Goal: Information Seeking & Learning: Learn about a topic

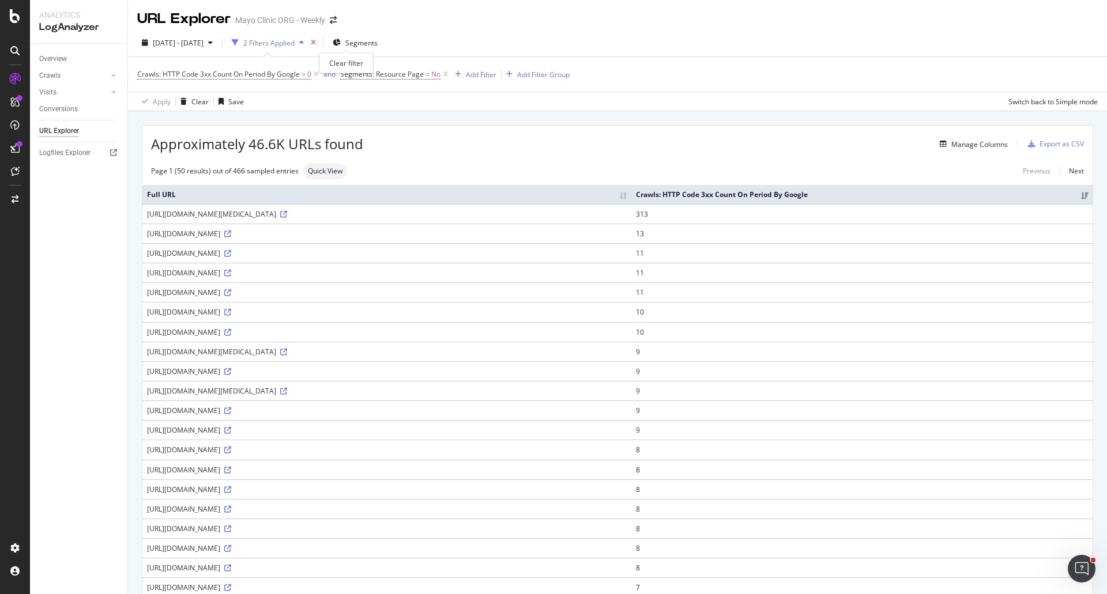
click at [316, 44] on icon "times" at bounding box center [313, 42] width 5 height 7
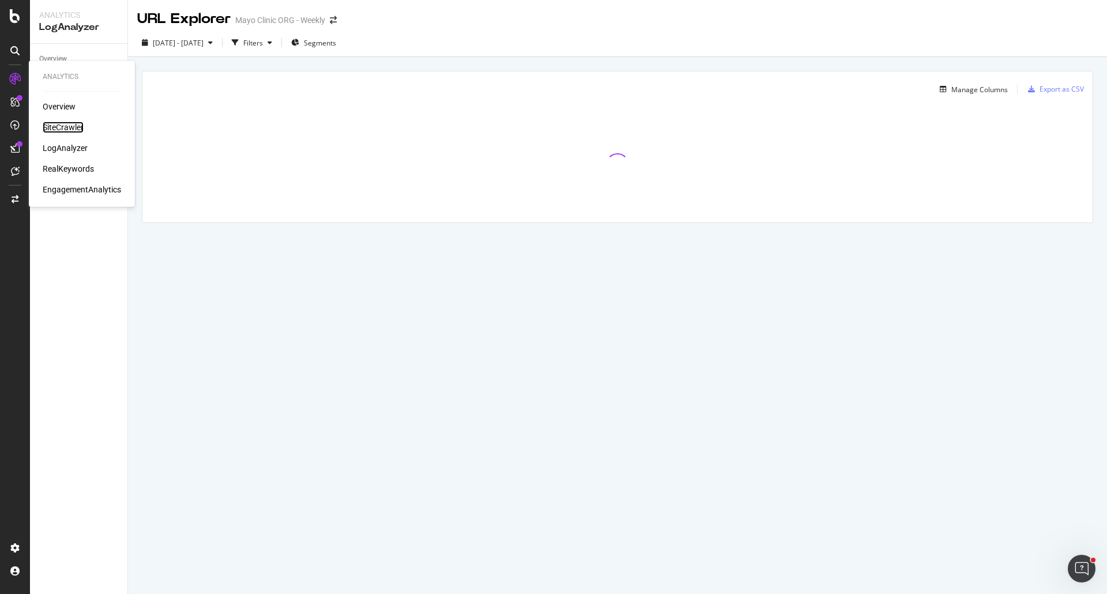
click at [72, 126] on div "SiteCrawler" at bounding box center [63, 128] width 41 height 12
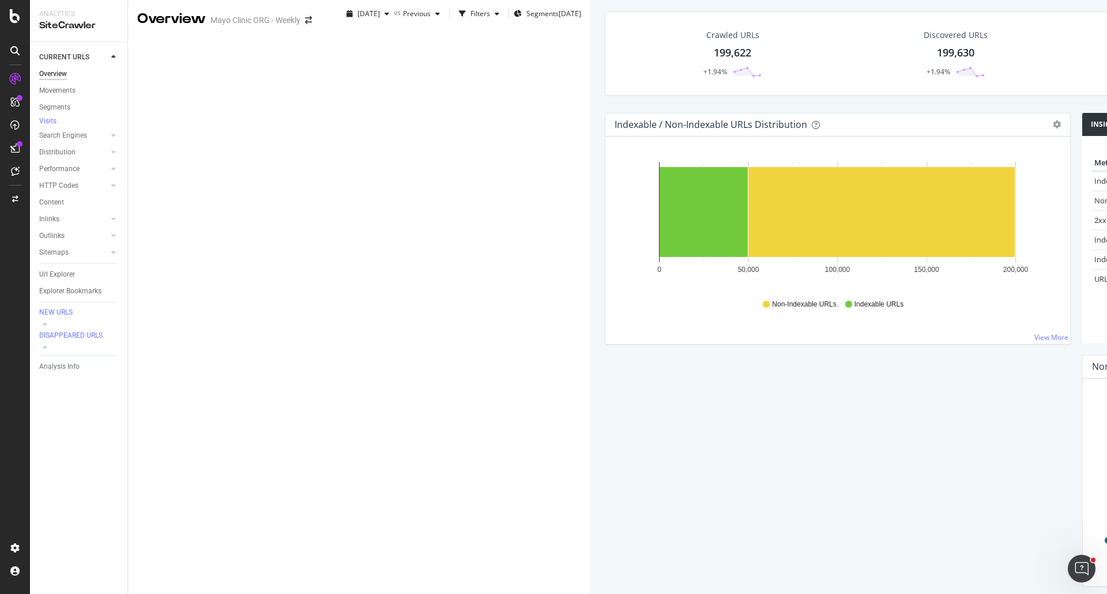
click at [714, 61] on div "199,622" at bounding box center [732, 53] width 37 height 15
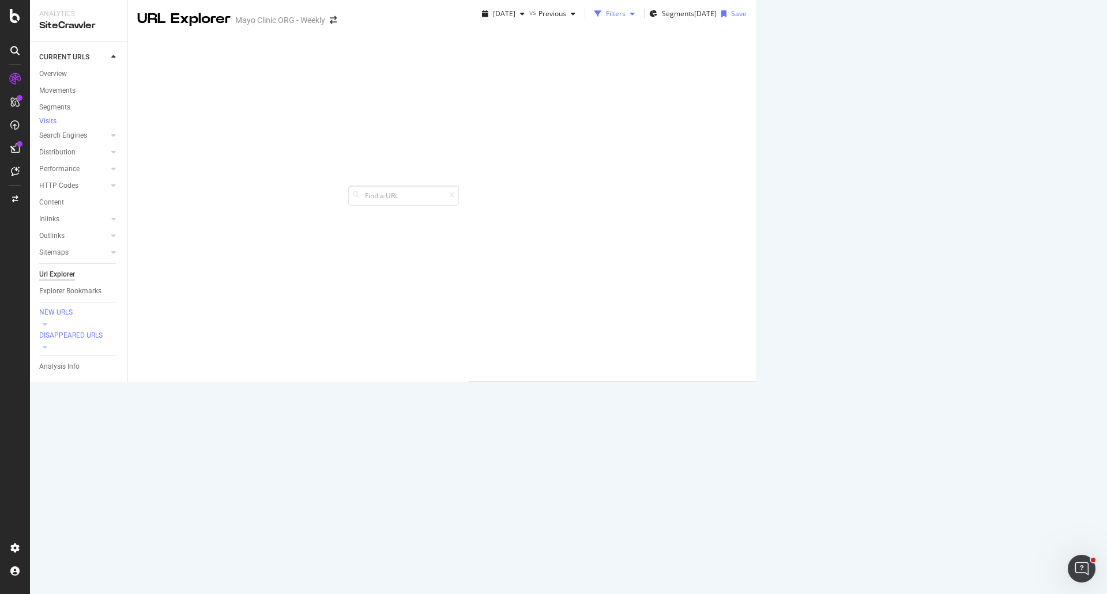
click at [606, 18] on div "Filters" at bounding box center [616, 14] width 20 height 10
click at [493, 50] on div "Add Filter" at bounding box center [508, 45] width 31 height 10
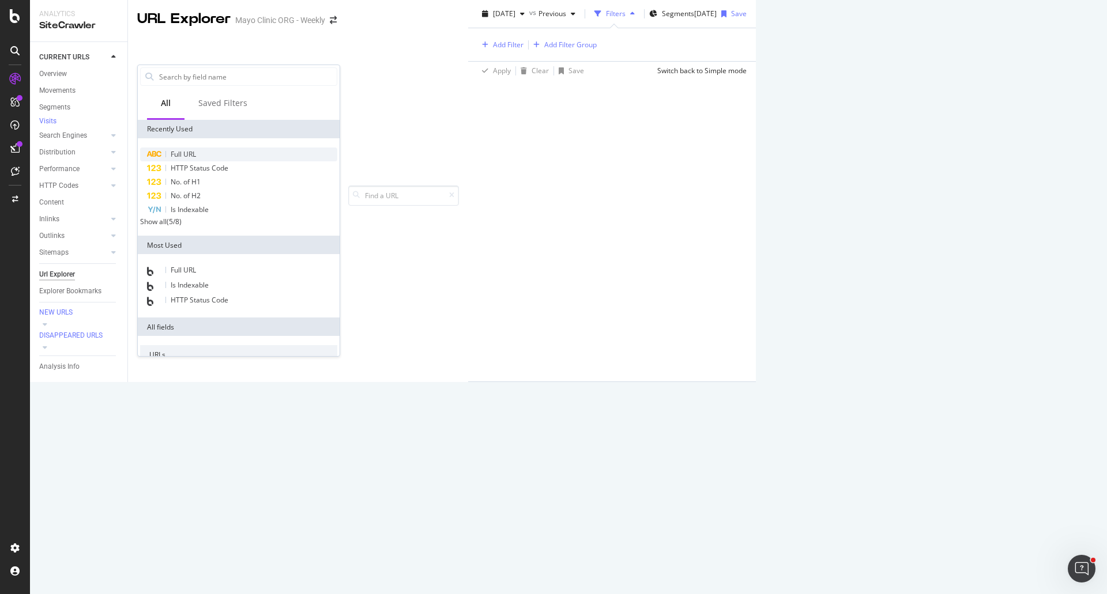
click at [196, 154] on span "Full URL" at bounding box center [183, 154] width 25 height 10
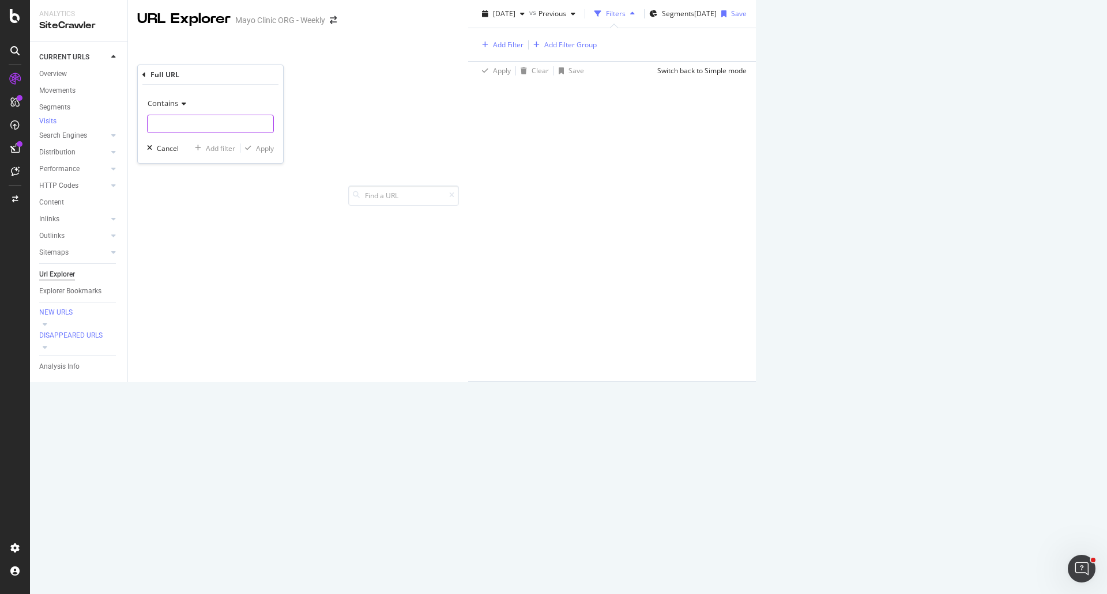
click at [205, 132] on input "text" at bounding box center [211, 124] width 126 height 18
paste input "[URL][DOMAIN_NAME]"
type input "[URL][DOMAIN_NAME]"
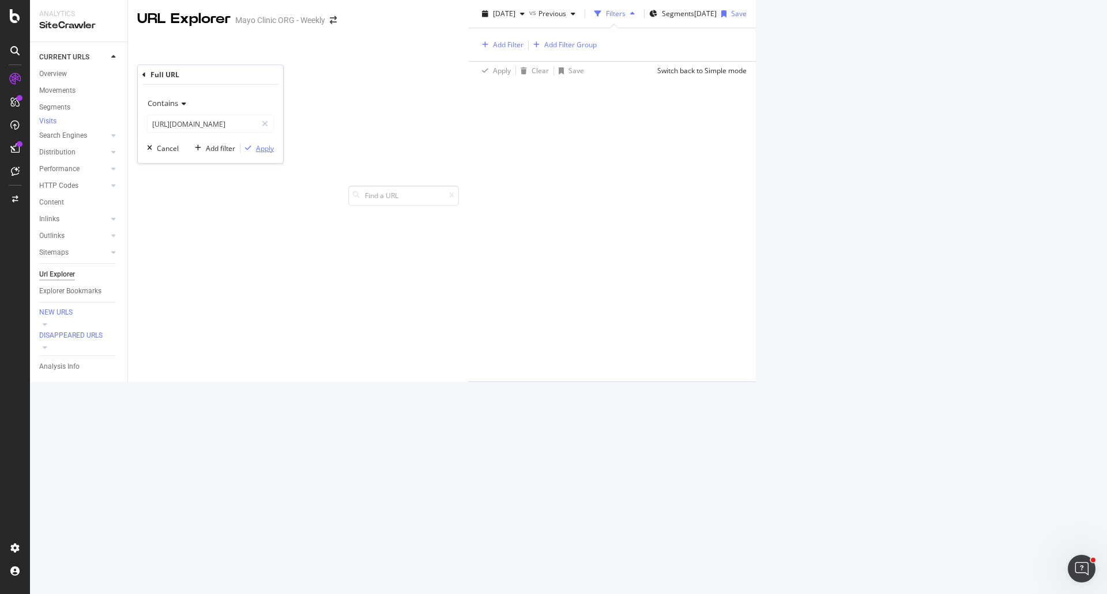
click at [258, 148] on div "Apply" at bounding box center [265, 149] width 18 height 10
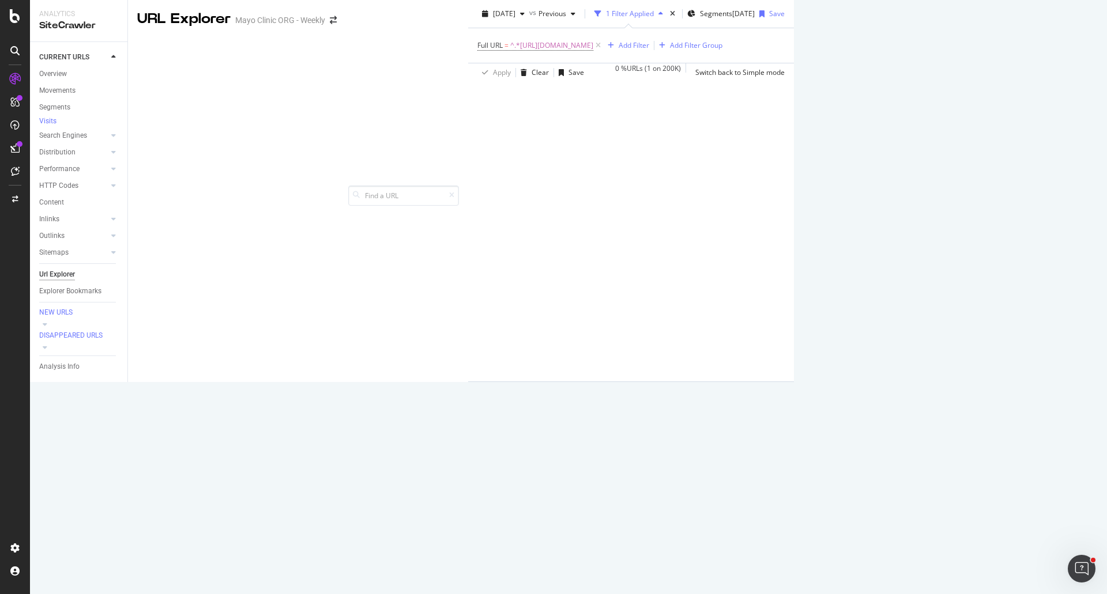
click at [955, 218] on div "Manage Columns" at bounding box center [954, 213] width 56 height 10
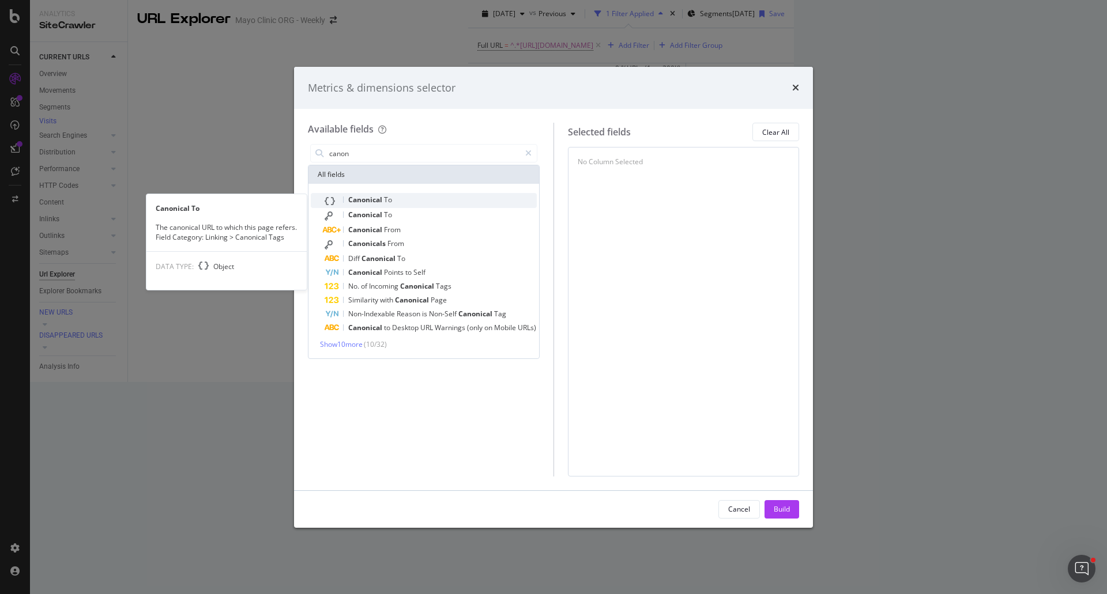
type input "canon"
click at [378, 199] on span "Canonical" at bounding box center [366, 200] width 36 height 10
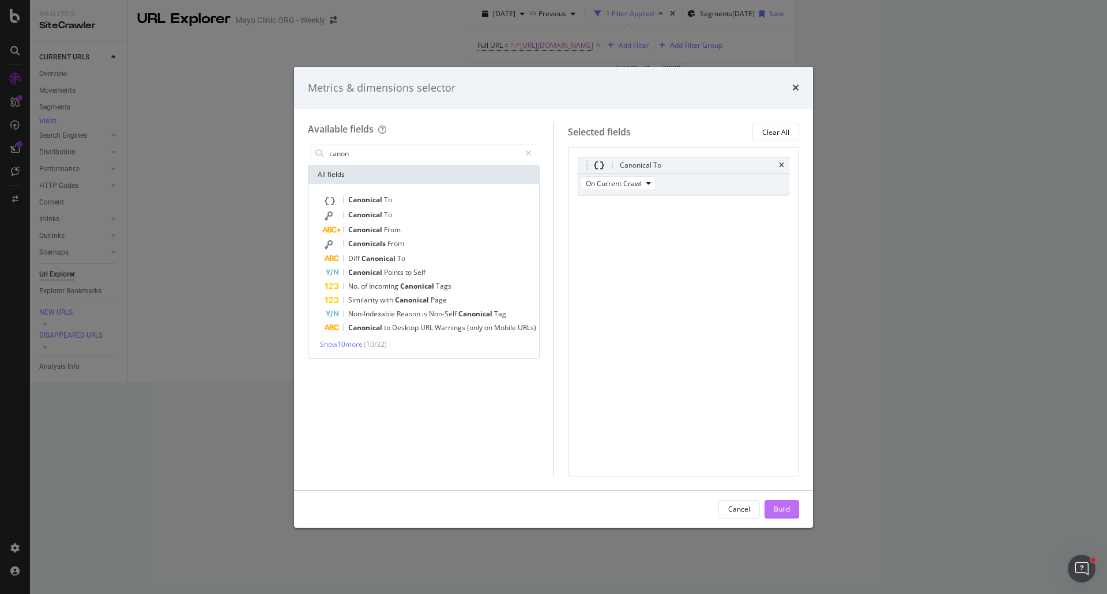
click at [788, 506] on div "Build" at bounding box center [782, 509] width 16 height 10
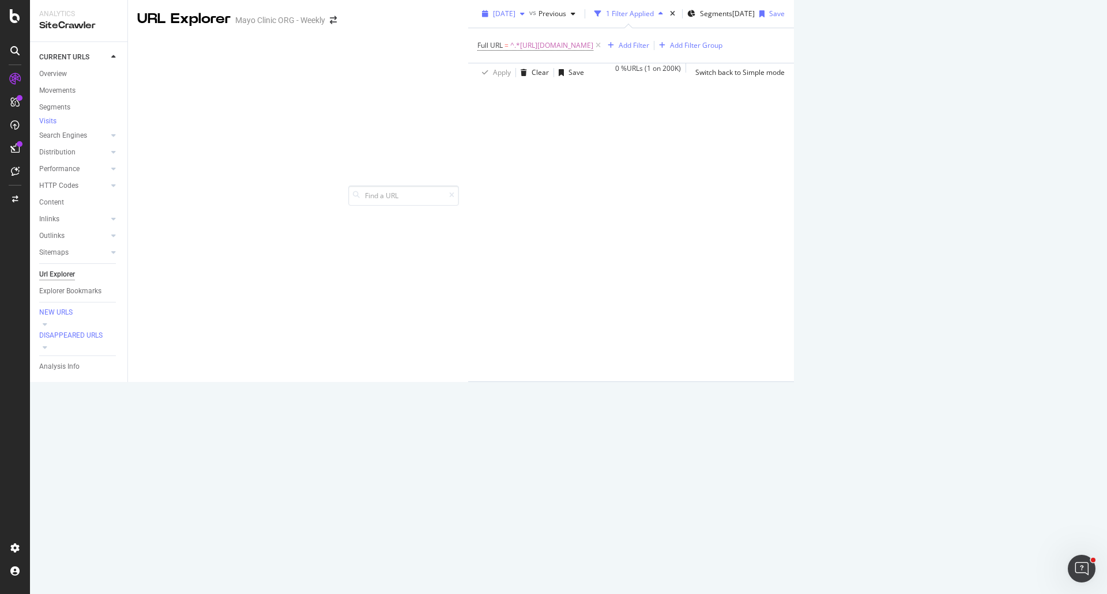
click at [493, 18] on span "[DATE]" at bounding box center [504, 14] width 22 height 10
click at [199, 124] on div "[DATE]" at bounding box center [185, 126] width 62 height 10
click at [493, 18] on span "[DATE]" at bounding box center [504, 14] width 22 height 10
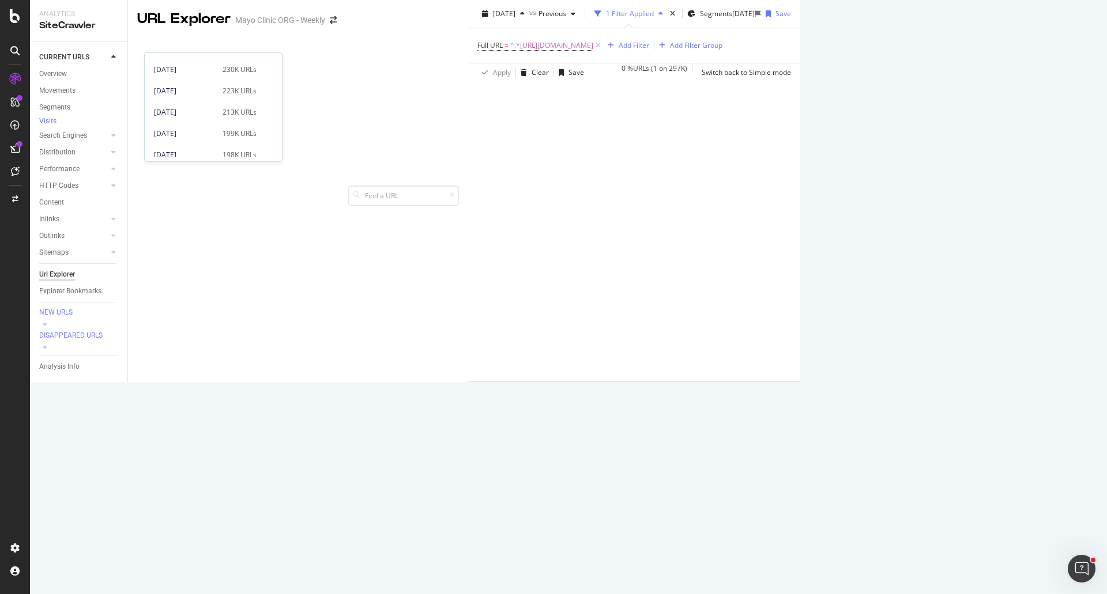
scroll to position [288, 0]
click at [193, 115] on div "[DATE]" at bounding box center [185, 113] width 62 height 10
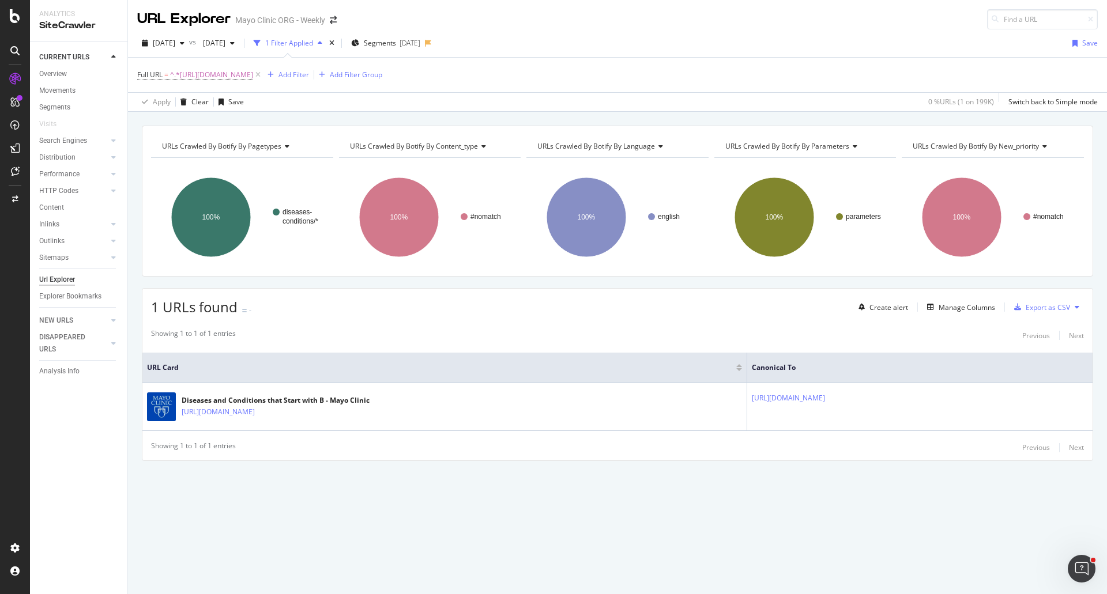
click at [957, 299] on div "Create alert Manage Columns Export as CSV" at bounding box center [969, 307] width 230 height 20
click at [955, 304] on div "Manage Columns" at bounding box center [966, 308] width 56 height 10
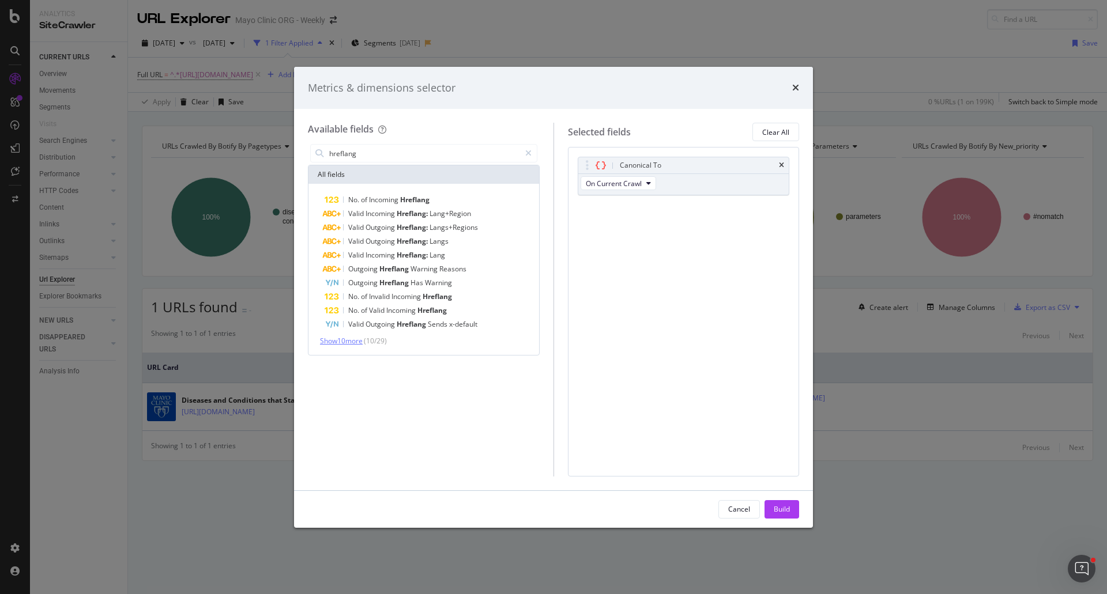
type input "hreflang"
click at [360, 342] on span "Show 10 more" at bounding box center [341, 341] width 43 height 10
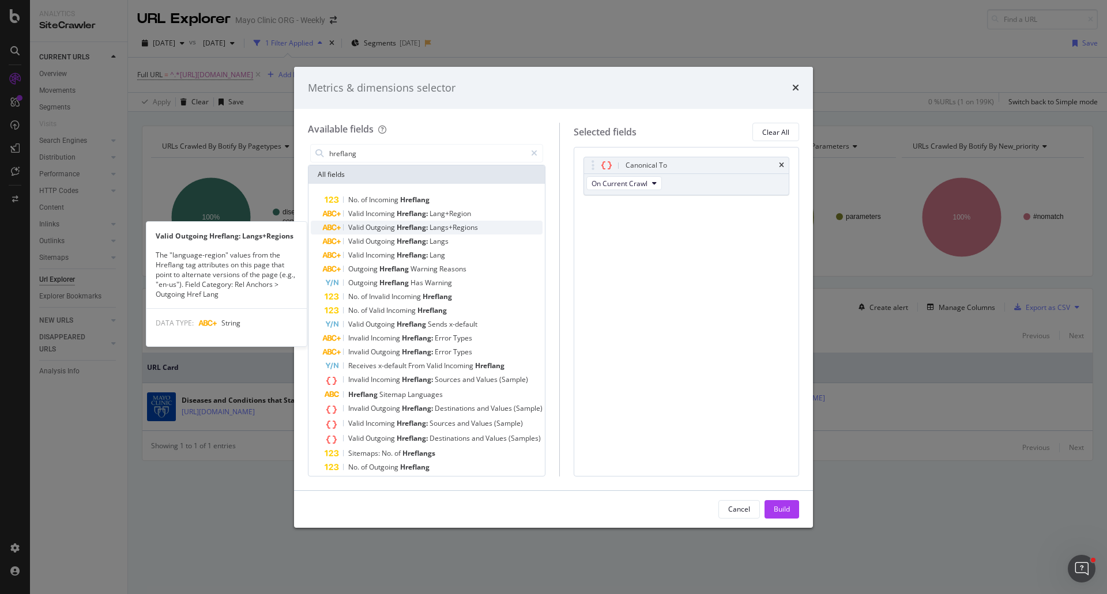
click at [378, 228] on span "Outgoing" at bounding box center [380, 227] width 31 height 10
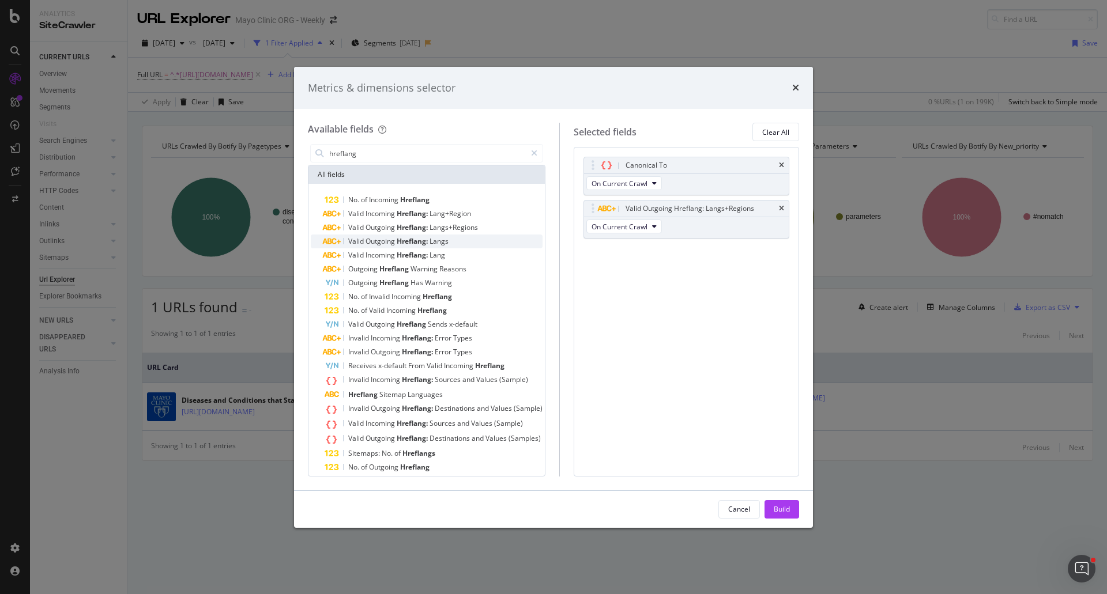
click at [372, 244] on span "Outgoing" at bounding box center [380, 241] width 31 height 10
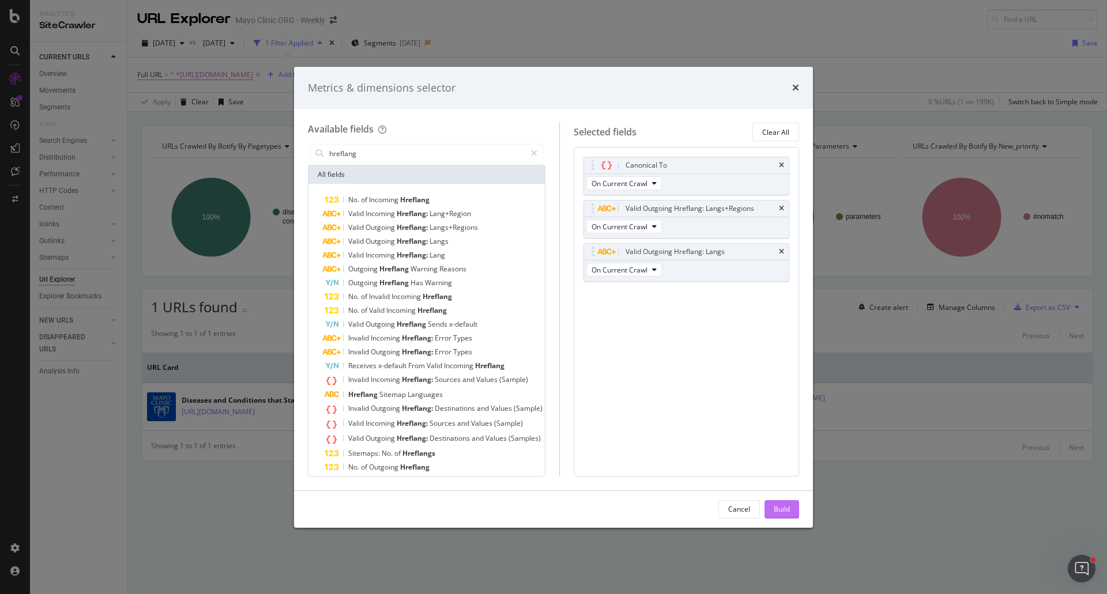
click at [774, 512] on div "Build" at bounding box center [782, 509] width 16 height 10
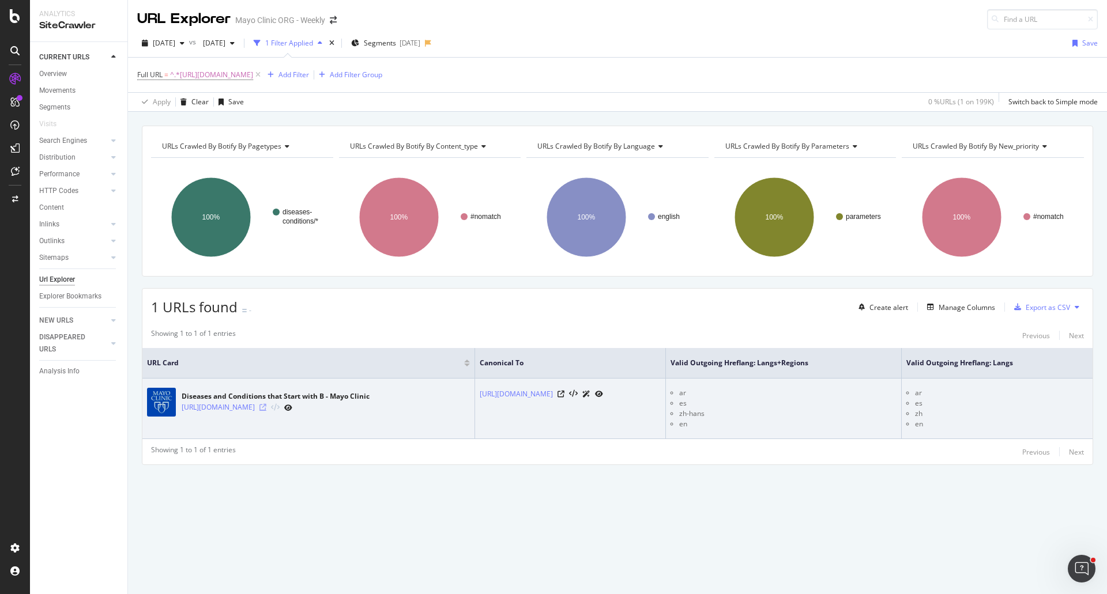
click at [266, 408] on icon at bounding box center [262, 407] width 7 height 7
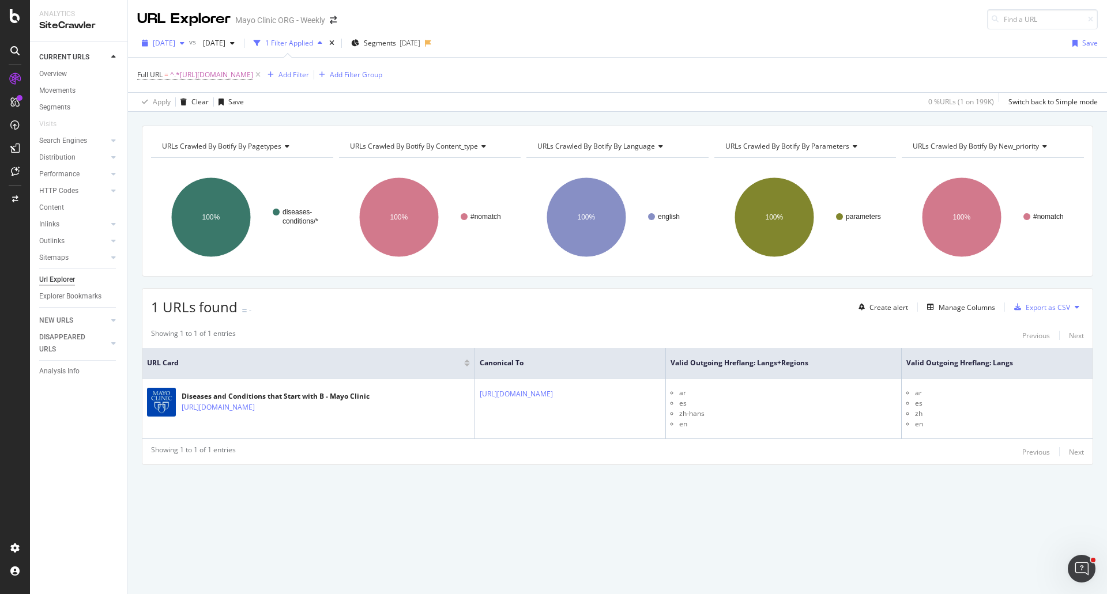
click at [168, 43] on span "[DATE]" at bounding box center [164, 43] width 22 height 10
click at [185, 118] on div "[DATE]" at bounding box center [185, 119] width 62 height 10
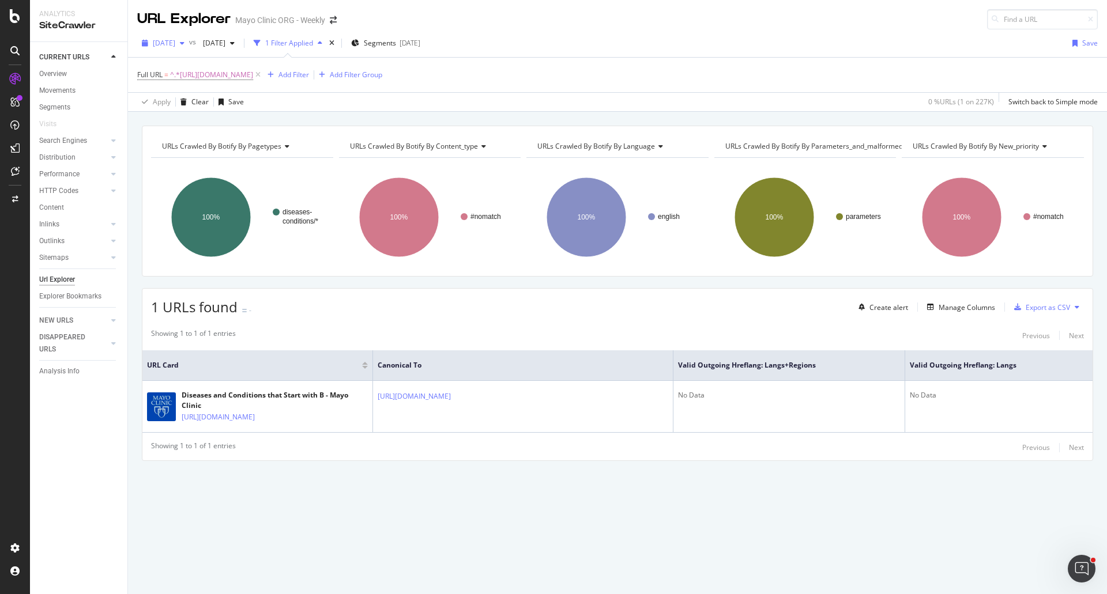
click at [175, 43] on span "[DATE]" at bounding box center [164, 43] width 22 height 10
click at [176, 80] on div "[DATE]" at bounding box center [185, 82] width 62 height 10
click at [175, 43] on span "[DATE]" at bounding box center [164, 43] width 22 height 10
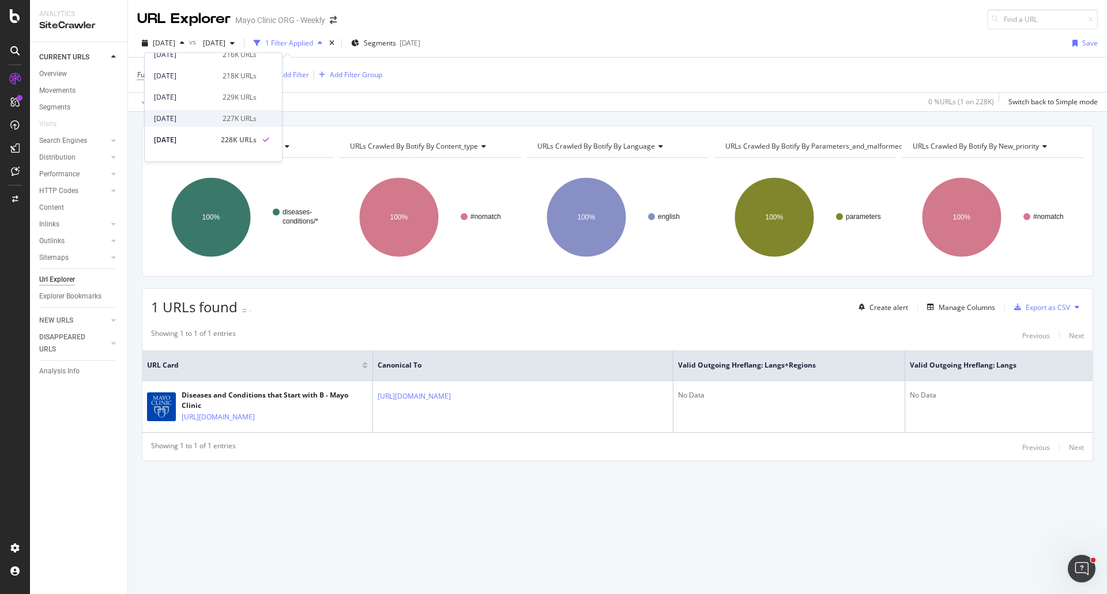
click at [187, 120] on div "[DATE]" at bounding box center [185, 119] width 62 height 10
click at [175, 40] on span "[DATE]" at bounding box center [164, 43] width 22 height 10
click at [181, 151] on div "[DATE]" at bounding box center [185, 155] width 62 height 10
click at [175, 43] on span "[DATE]" at bounding box center [164, 43] width 22 height 10
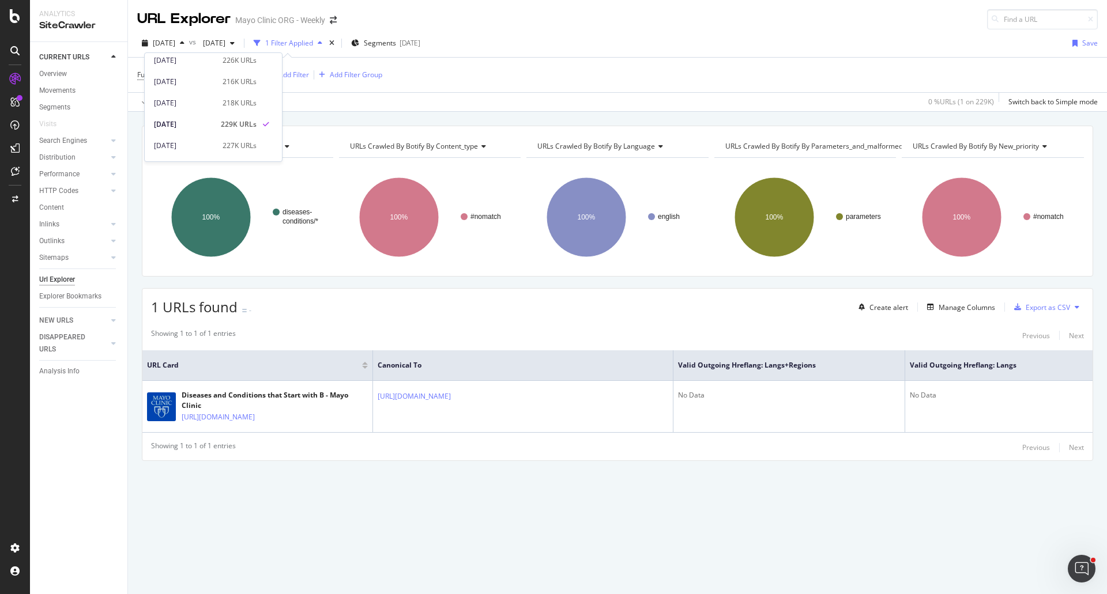
scroll to position [115, 0]
click at [190, 77] on div "[DATE]" at bounding box center [185, 76] width 62 height 10
click at [253, 77] on span "^.*[URL][DOMAIN_NAME]" at bounding box center [211, 75] width 83 height 16
click at [234, 123] on input "[URL][DOMAIN_NAME]" at bounding box center [202, 123] width 109 height 18
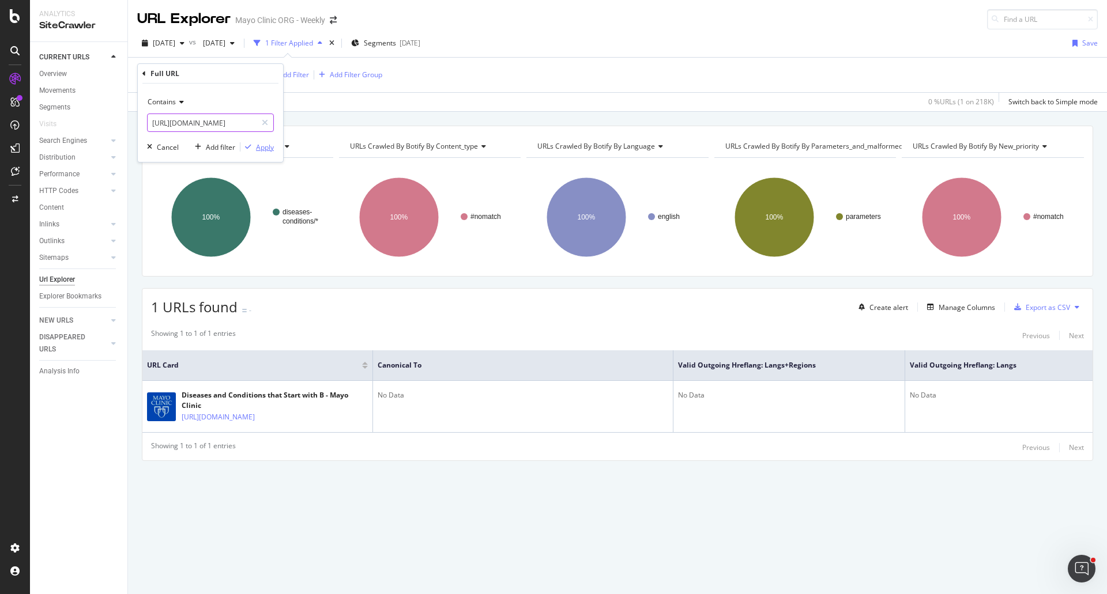
type input "[URL][DOMAIN_NAME]"
click at [265, 146] on div "Apply" at bounding box center [265, 147] width 18 height 10
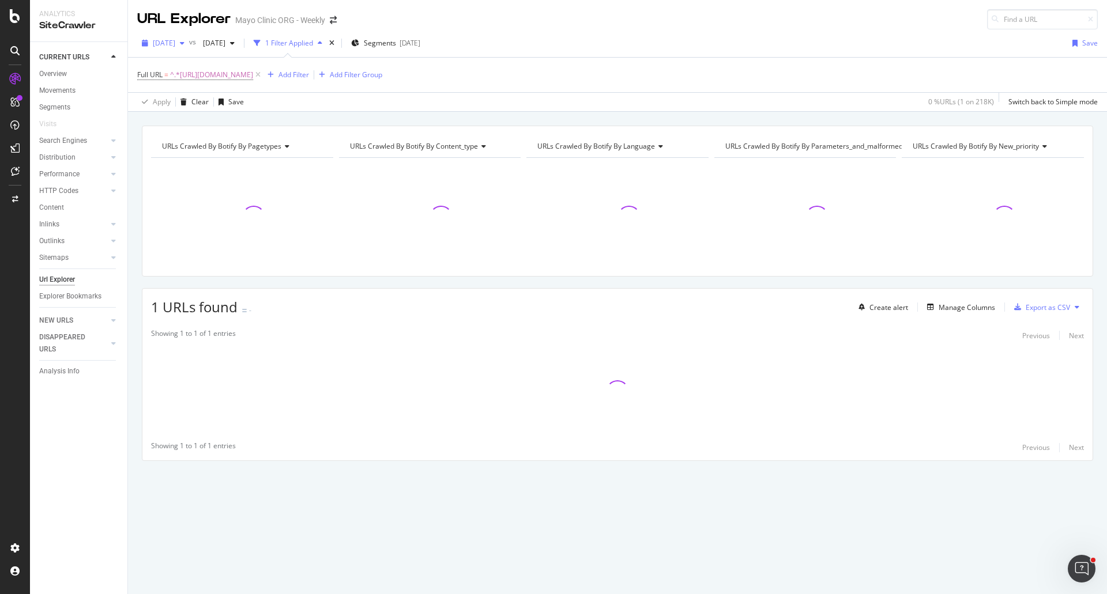
click at [175, 43] on span "[DATE]" at bounding box center [164, 43] width 22 height 10
click at [185, 114] on div "[DATE]" at bounding box center [185, 113] width 62 height 10
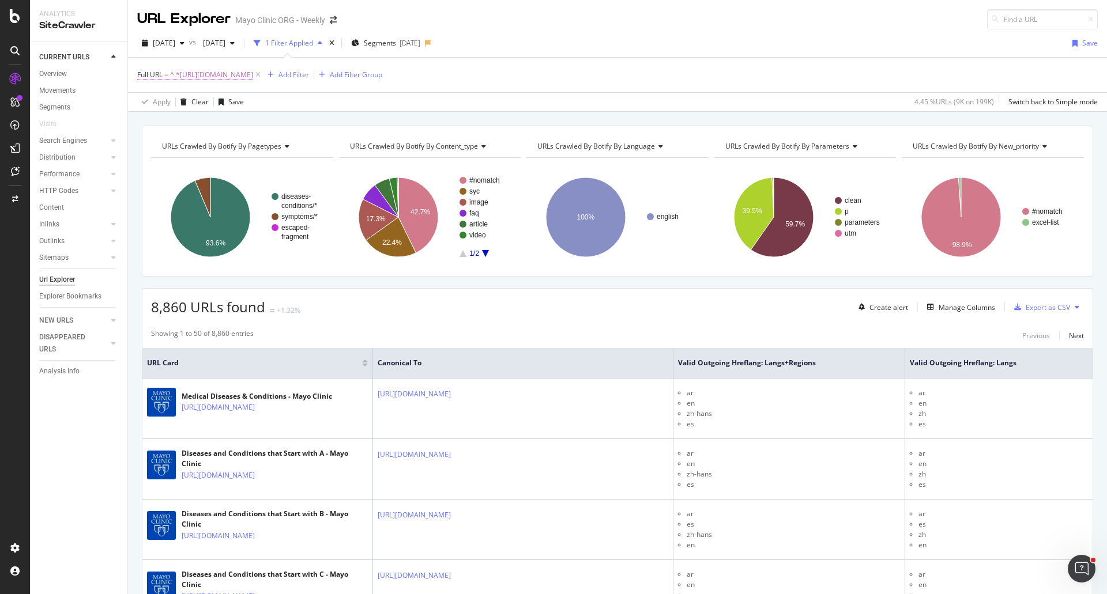
click at [253, 75] on span "^.*[URL][DOMAIN_NAME]" at bounding box center [211, 75] width 83 height 16
click at [160, 105] on span "Contains" at bounding box center [162, 102] width 28 height 10
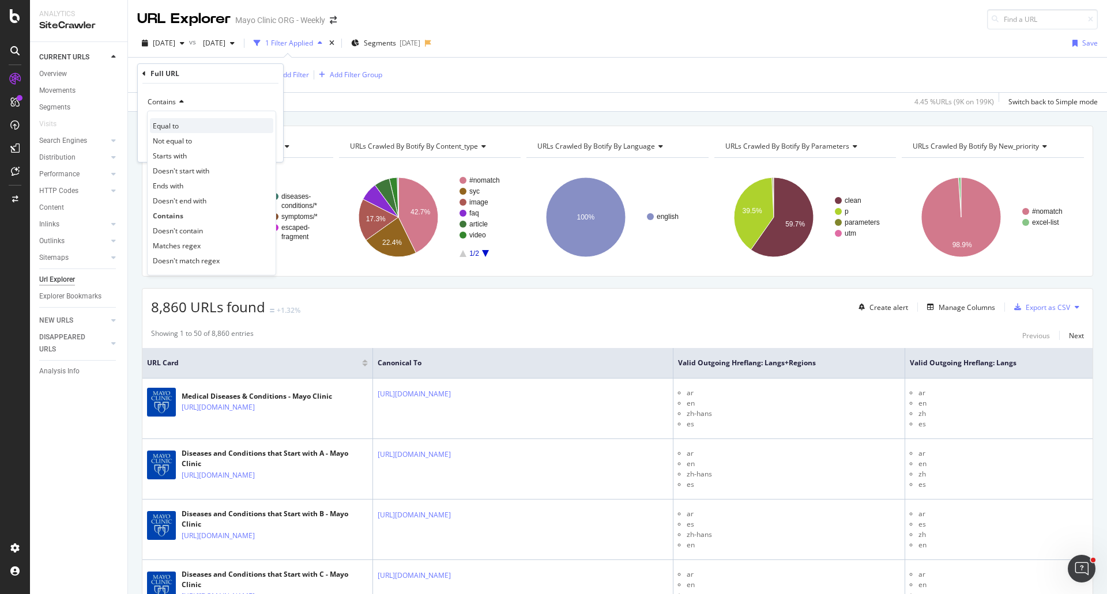
click at [164, 126] on span "Equal to" at bounding box center [166, 126] width 26 height 10
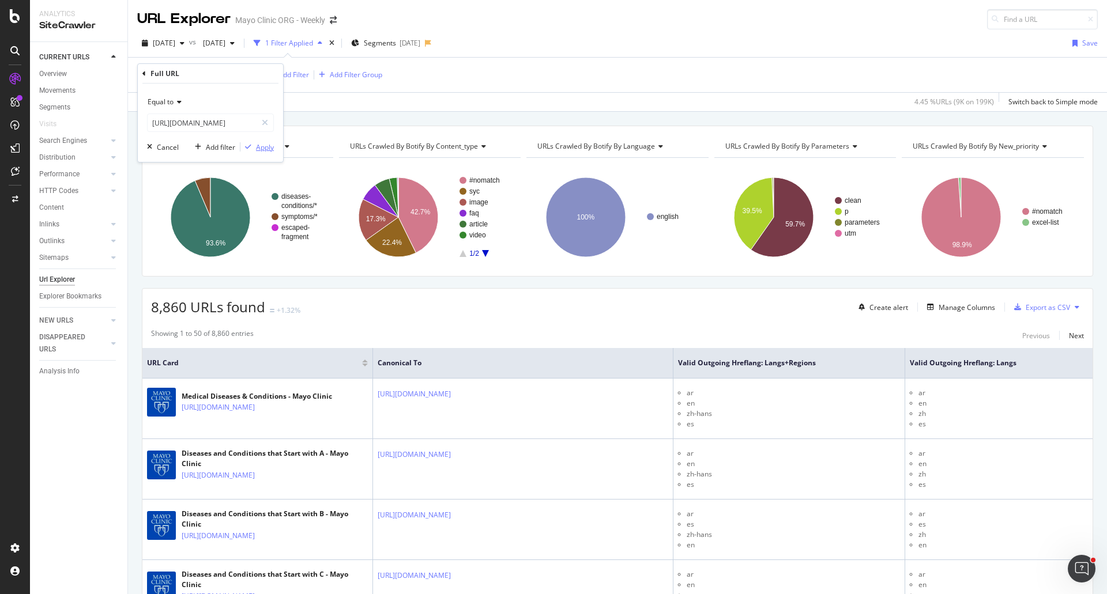
click at [269, 148] on div "Apply" at bounding box center [265, 147] width 18 height 10
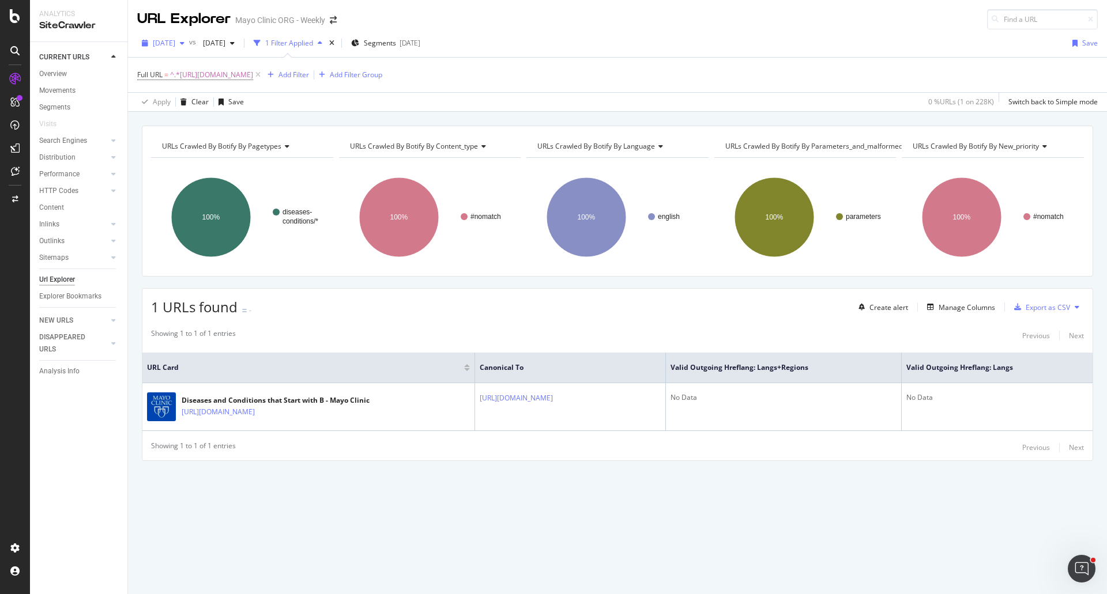
click at [175, 44] on span "[DATE]" at bounding box center [164, 43] width 22 height 10
click at [177, 71] on div "[DATE]" at bounding box center [185, 71] width 62 height 10
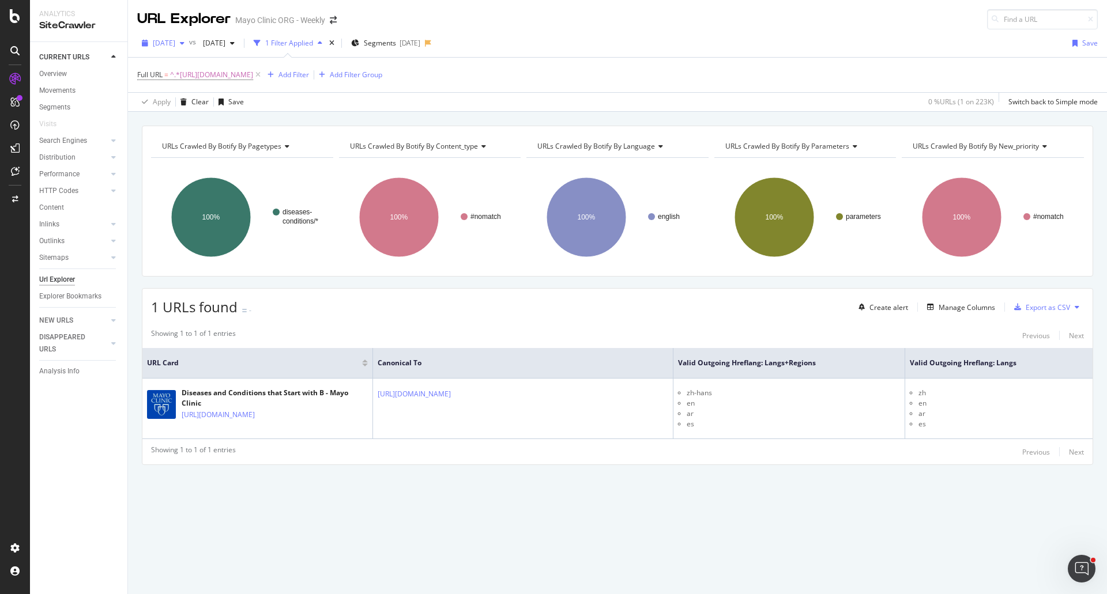
click at [175, 40] on span "[DATE]" at bounding box center [164, 43] width 22 height 10
click at [188, 107] on div "[DATE]" at bounding box center [185, 107] width 62 height 10
click at [167, 42] on span "[DATE]" at bounding box center [164, 43] width 22 height 10
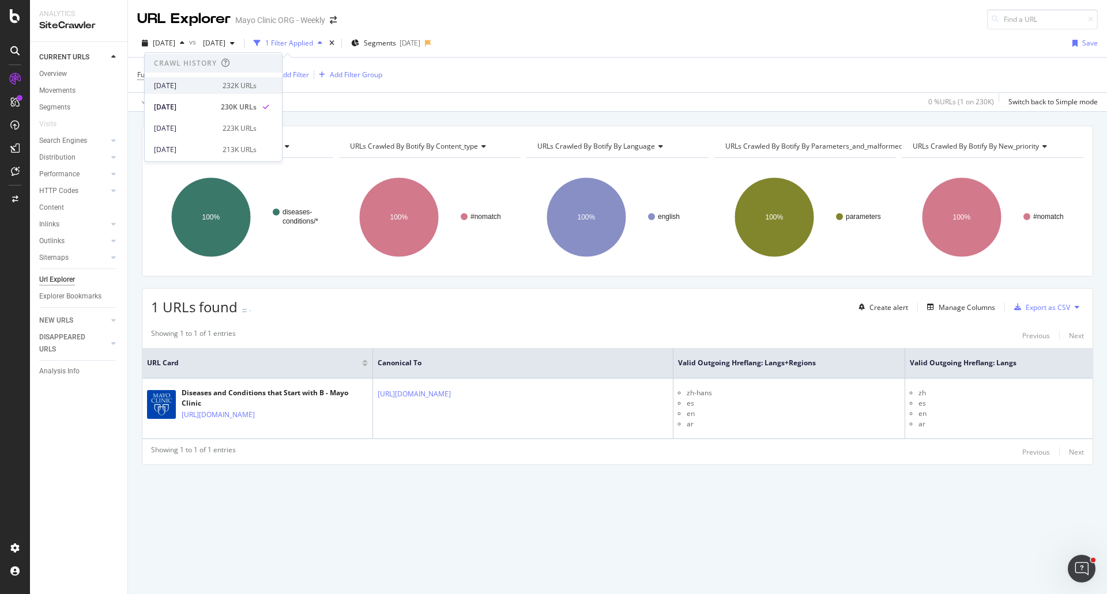
click at [182, 86] on div "[DATE]" at bounding box center [185, 86] width 62 height 10
click at [175, 43] on span "[DATE]" at bounding box center [164, 43] width 22 height 10
click at [180, 103] on div "[DATE]" at bounding box center [185, 104] width 62 height 10
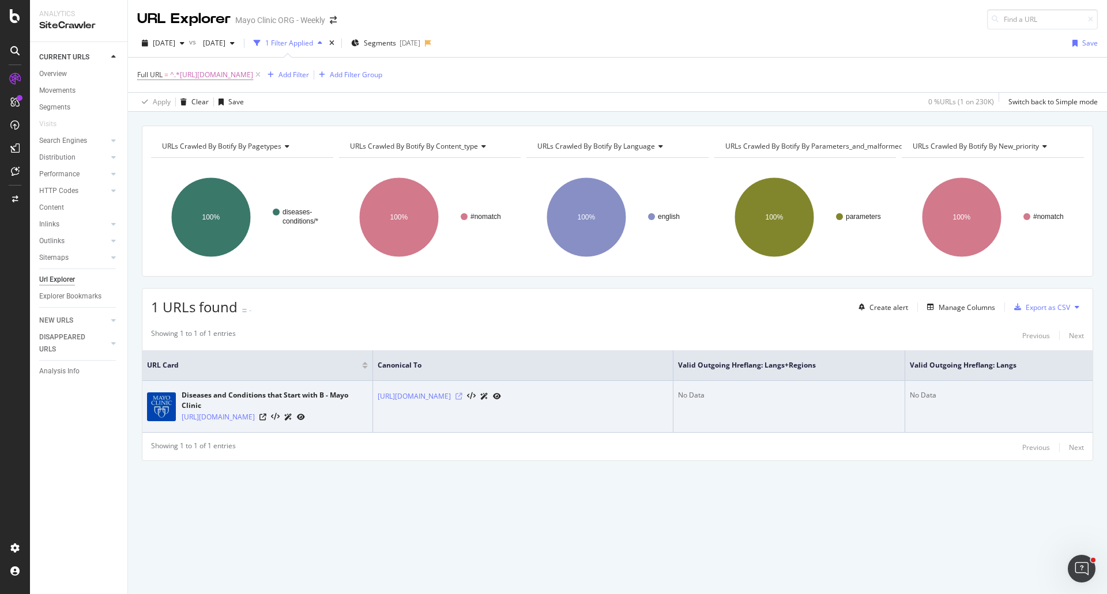
click at [462, 394] on icon at bounding box center [458, 396] width 7 height 7
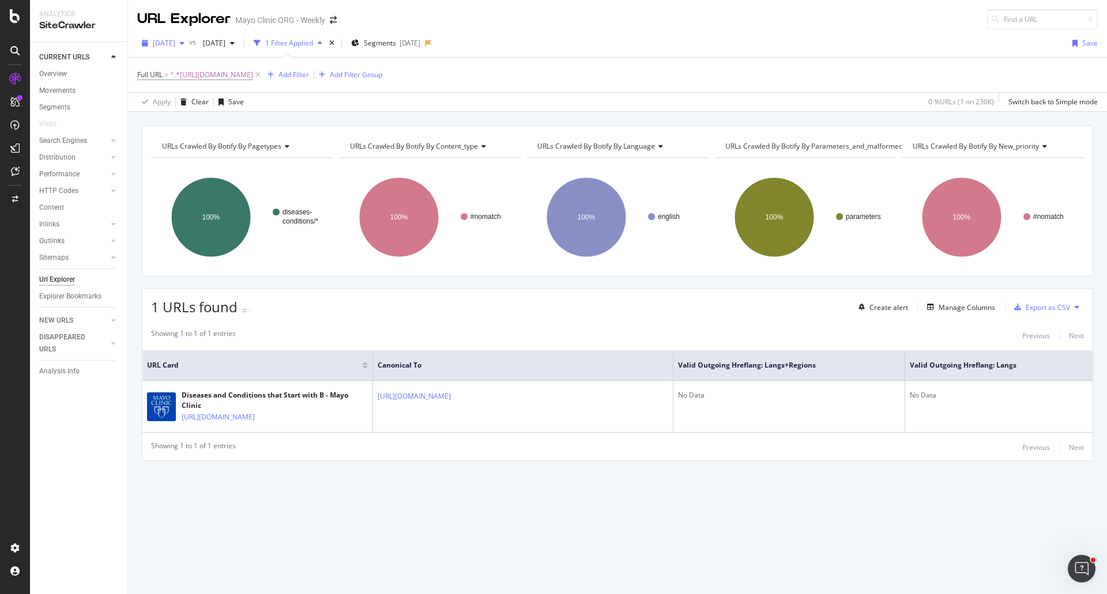
click at [160, 42] on span "[DATE]" at bounding box center [164, 43] width 22 height 10
click at [176, 58] on div "[DATE]" at bounding box center [185, 56] width 62 height 10
click at [168, 44] on span "[DATE]" at bounding box center [164, 43] width 22 height 10
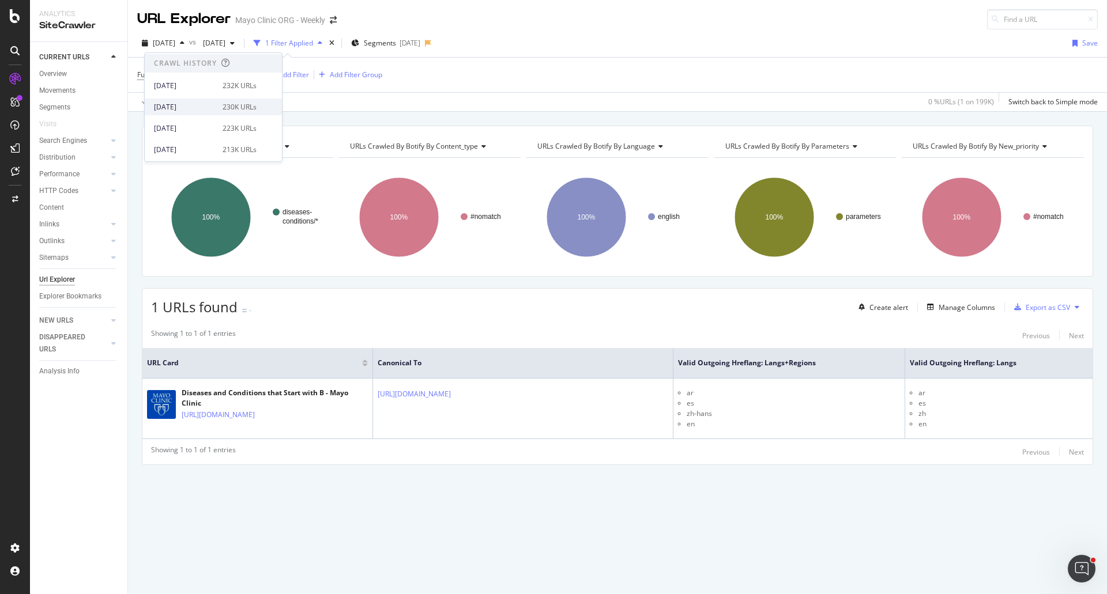
click at [191, 103] on div "[DATE]" at bounding box center [185, 107] width 62 height 10
click at [175, 44] on span "[DATE]" at bounding box center [164, 43] width 22 height 10
click at [184, 86] on div "[DATE]" at bounding box center [185, 86] width 62 height 10
click at [169, 43] on span "[DATE]" at bounding box center [164, 43] width 22 height 10
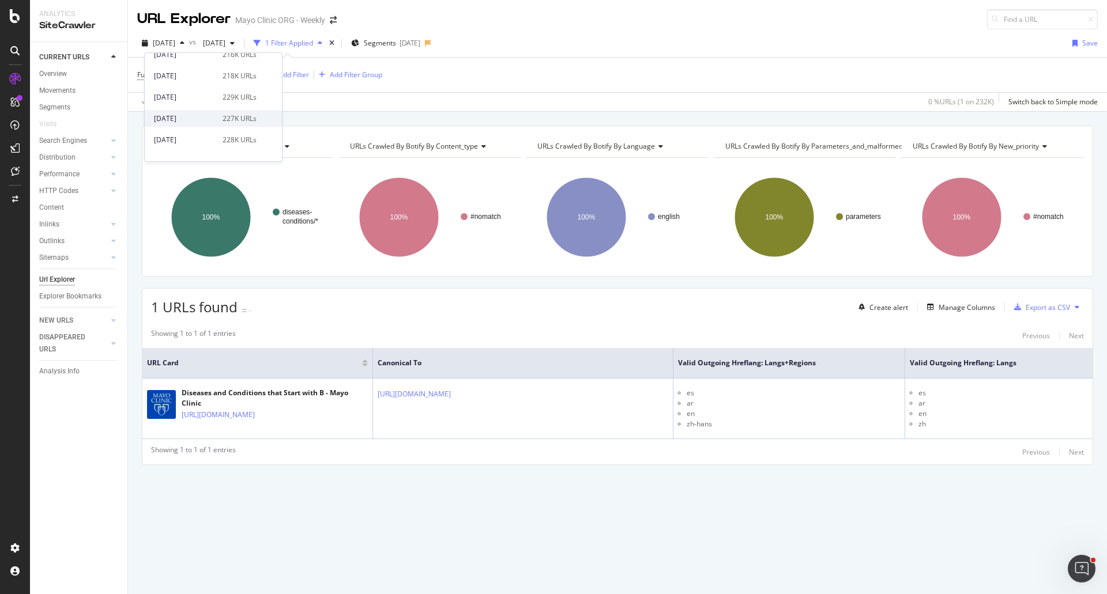
scroll to position [173, 0]
click at [186, 107] on div "[DATE]" at bounding box center [185, 104] width 62 height 10
click at [175, 42] on span "[DATE]" at bounding box center [164, 43] width 22 height 10
click at [177, 143] on div "[DATE]" at bounding box center [185, 143] width 62 height 10
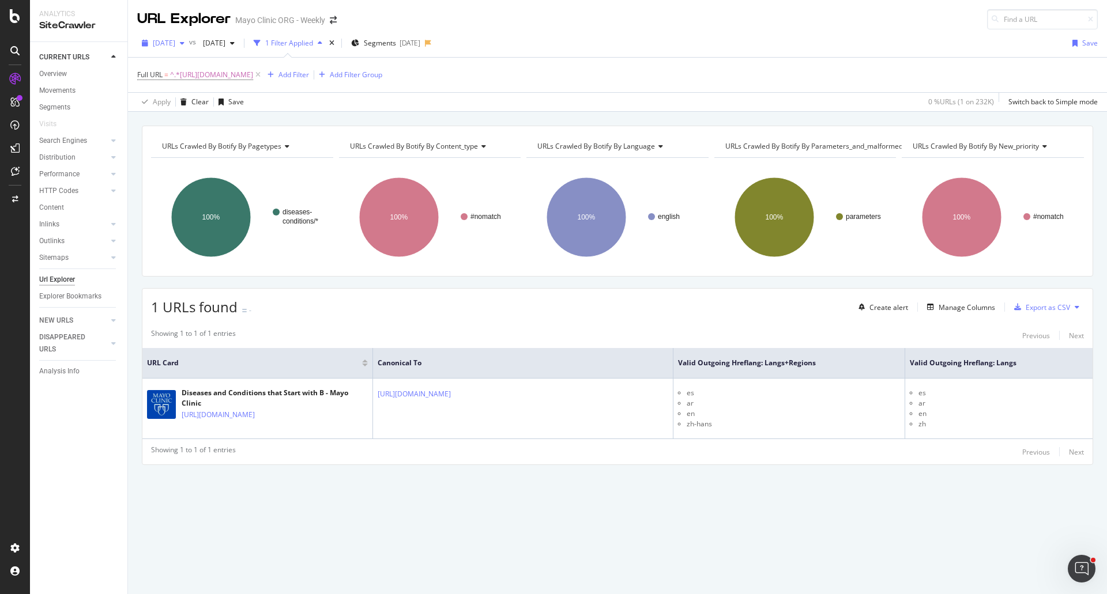
click at [175, 45] on span "[DATE]" at bounding box center [164, 43] width 22 height 10
click at [180, 103] on div "[DATE]" at bounding box center [185, 104] width 62 height 10
click at [175, 42] on span "[DATE]" at bounding box center [164, 43] width 22 height 10
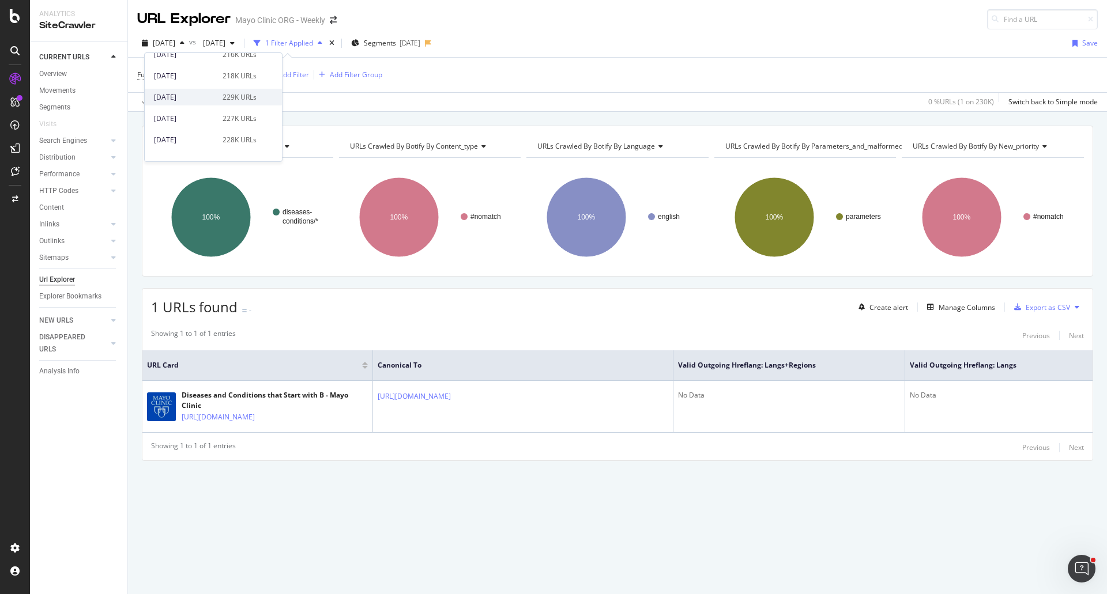
click at [184, 97] on div "[DATE]" at bounding box center [185, 97] width 62 height 10
click at [175, 39] on span "[DATE]" at bounding box center [164, 43] width 22 height 10
click at [190, 130] on div "[DATE]" at bounding box center [185, 134] width 62 height 10
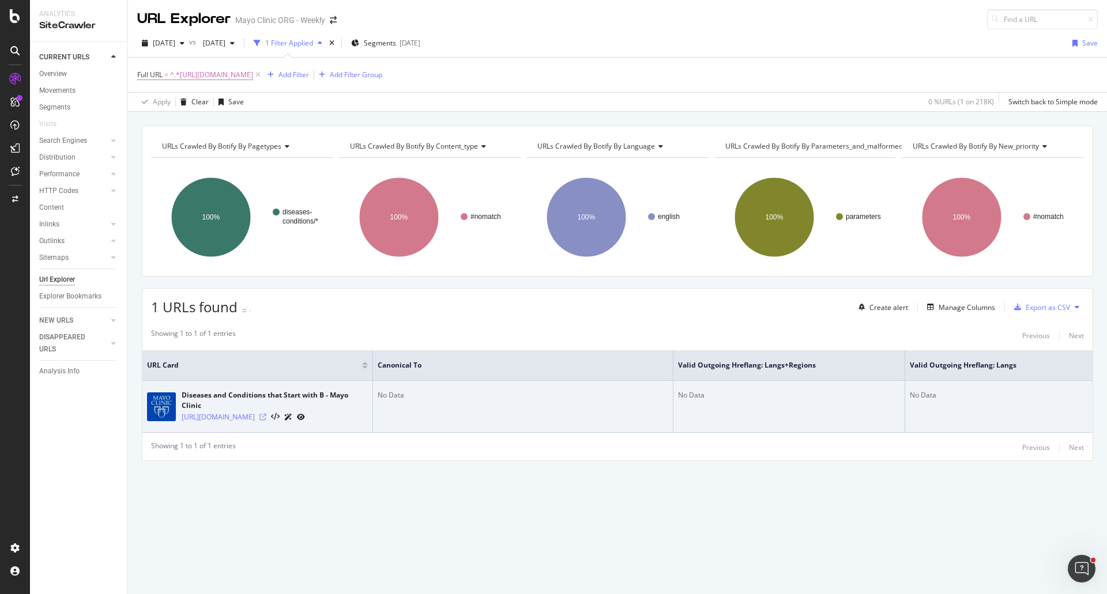
click at [266, 420] on icon at bounding box center [262, 417] width 7 height 7
